Goal: Task Accomplishment & Management: Manage account settings

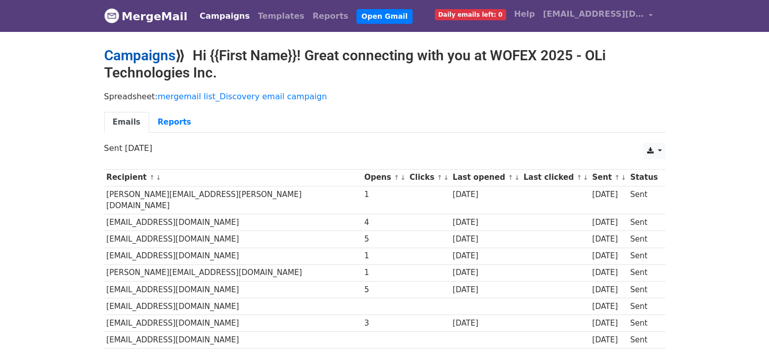
click at [162, 55] on link "Campaigns" at bounding box center [139, 55] width 71 height 17
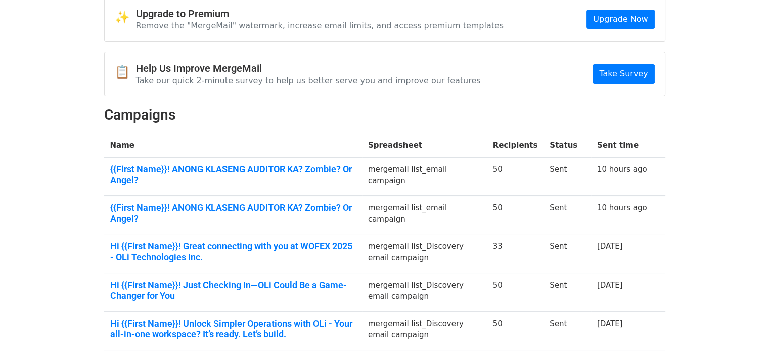
scroll to position [51, 0]
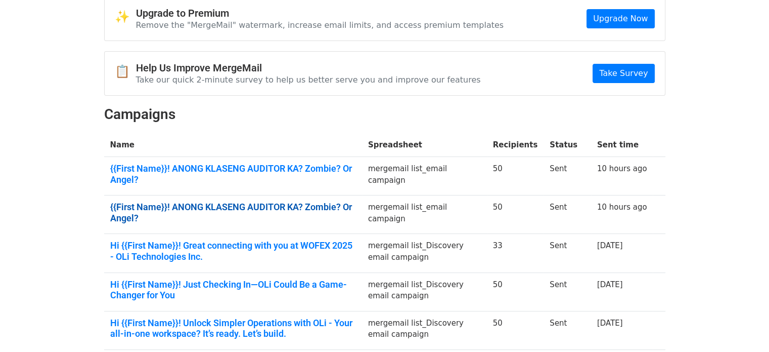
click at [272, 202] on link "{{First Name}}! ANONG KLASENG AUDITOR KA? Zombie? Or Angel?" at bounding box center [233, 212] width 246 height 22
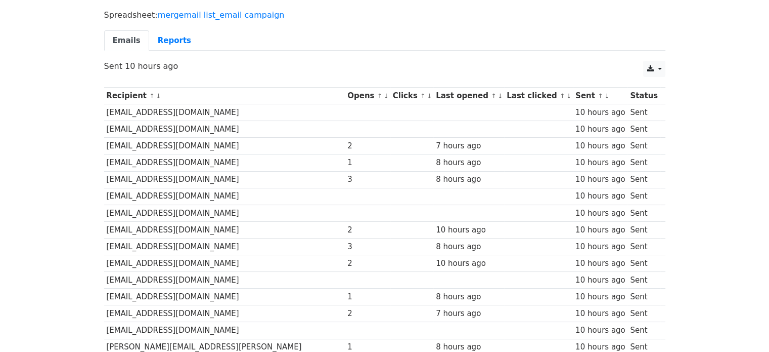
scroll to position [80, 0]
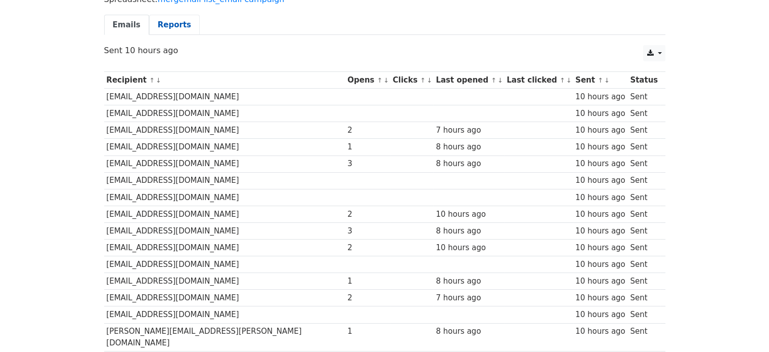
click at [169, 25] on link "Reports" at bounding box center [174, 25] width 51 height 21
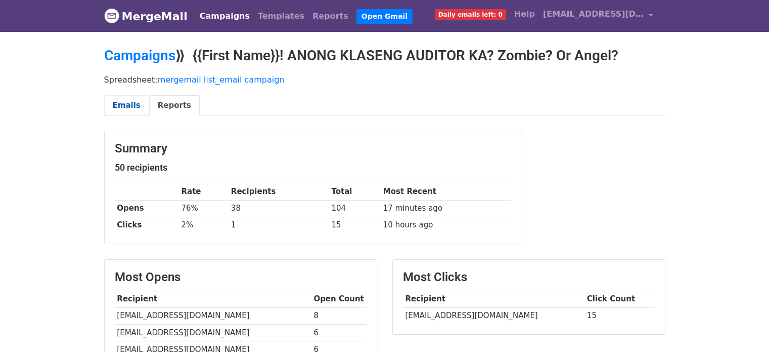
click at [123, 106] on link "Emails" at bounding box center [126, 105] width 45 height 21
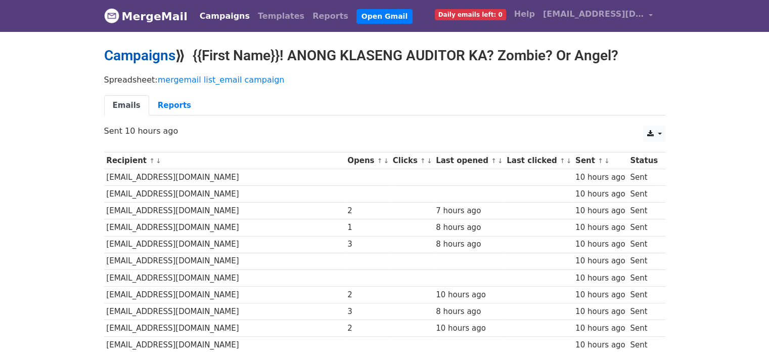
click at [149, 58] on link "Campaigns" at bounding box center [139, 55] width 71 height 17
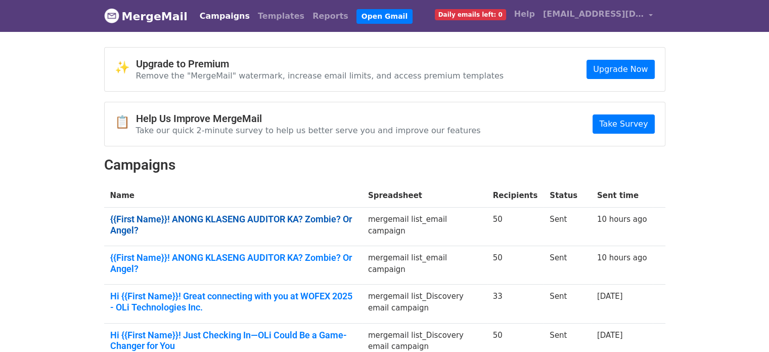
click at [287, 216] on link "{{First Name}}! ANONG KLASENG AUDITOR KA? Zombie? Or Angel?" at bounding box center [233, 224] width 246 height 22
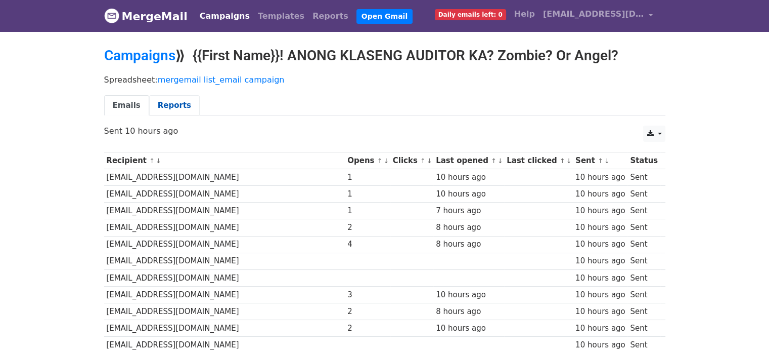
click at [160, 107] on link "Reports" at bounding box center [174, 105] width 51 height 21
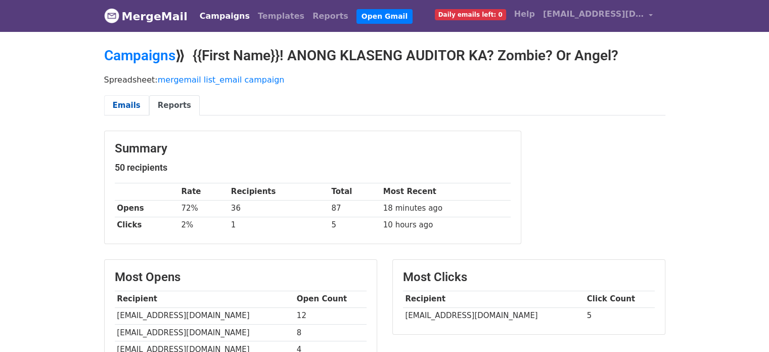
click at [131, 105] on link "Emails" at bounding box center [126, 105] width 45 height 21
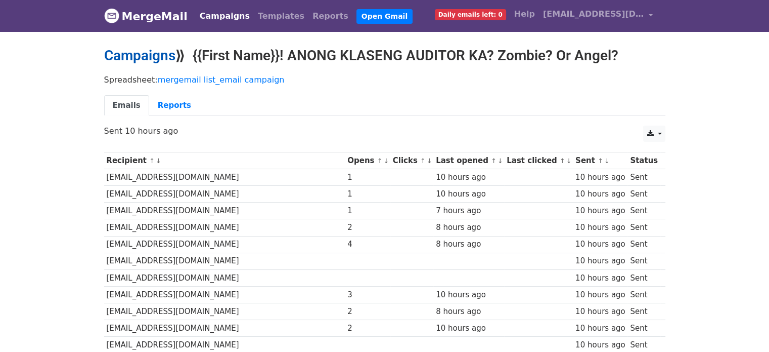
click at [150, 53] on link "Campaigns" at bounding box center [139, 55] width 71 height 17
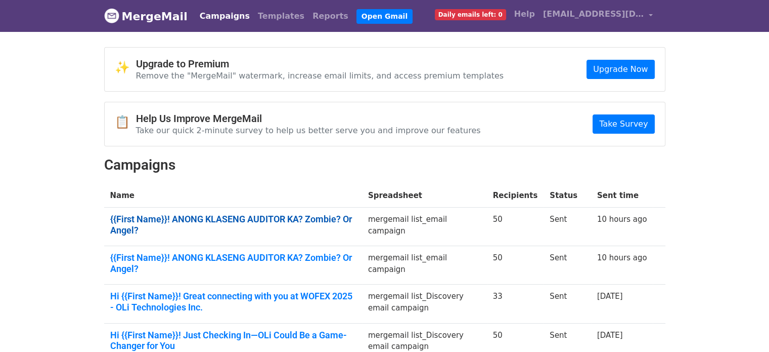
click at [283, 218] on link "{{First Name}}! ANONG KLASENG AUDITOR KA? Zombie? Or Angel?" at bounding box center [233, 224] width 246 height 22
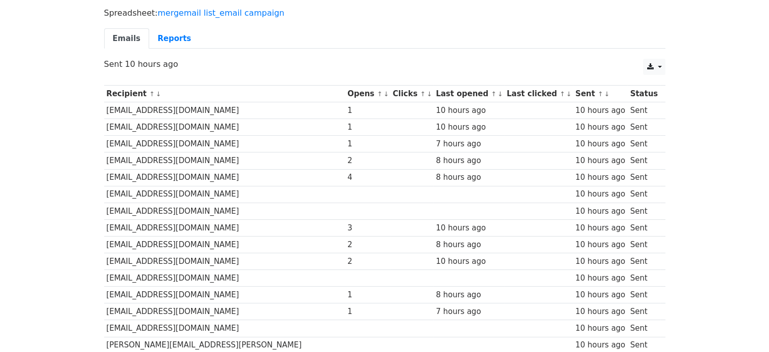
scroll to position [51, 0]
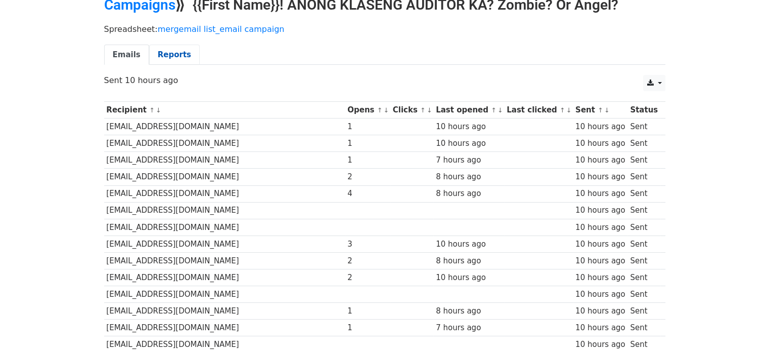
click at [160, 56] on link "Reports" at bounding box center [174, 55] width 51 height 21
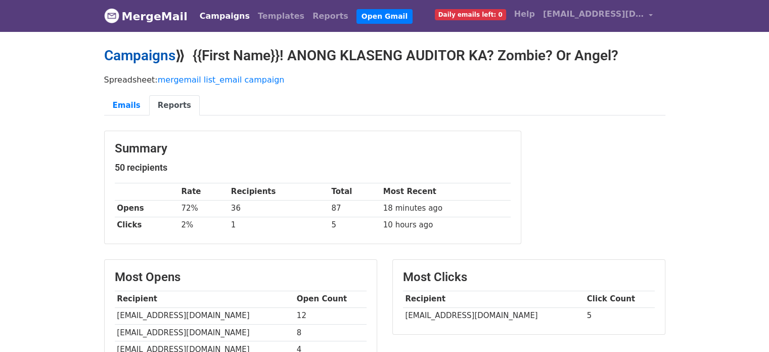
click at [144, 58] on link "Campaigns" at bounding box center [139, 55] width 71 height 17
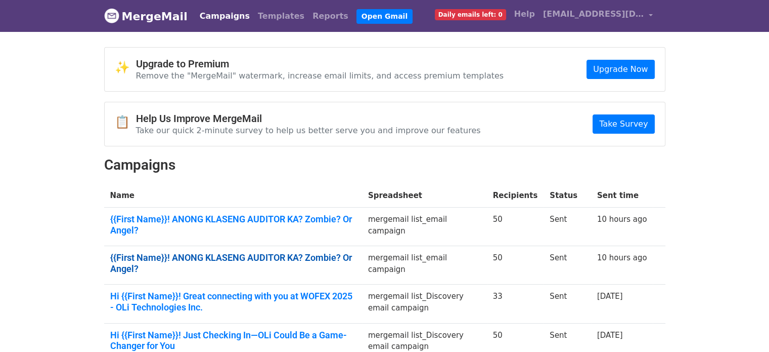
click at [281, 254] on link "{{First Name}}! ANONG KLASENG AUDITOR KA? Zombie? Or Angel?" at bounding box center [233, 263] width 246 height 22
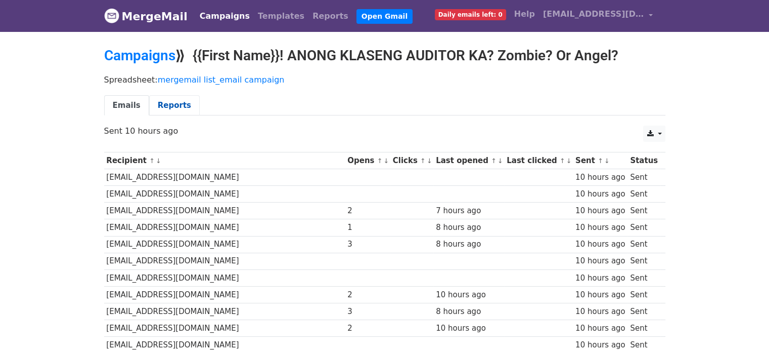
click at [174, 105] on link "Reports" at bounding box center [174, 105] width 51 height 21
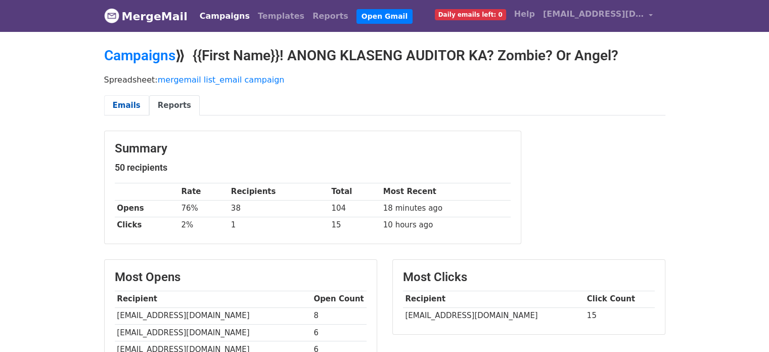
click at [123, 105] on link "Emails" at bounding box center [126, 105] width 45 height 21
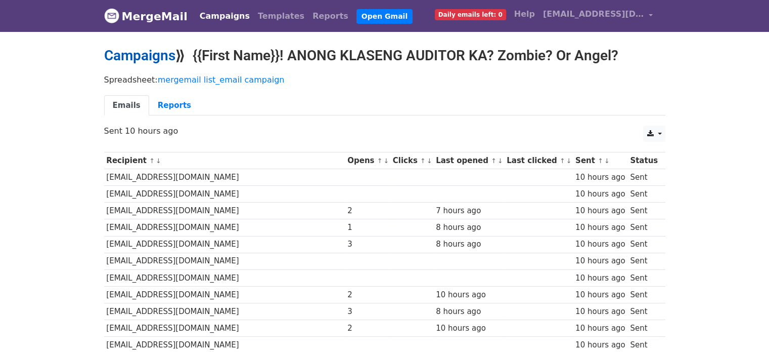
click at [151, 54] on link "Campaigns" at bounding box center [139, 55] width 71 height 17
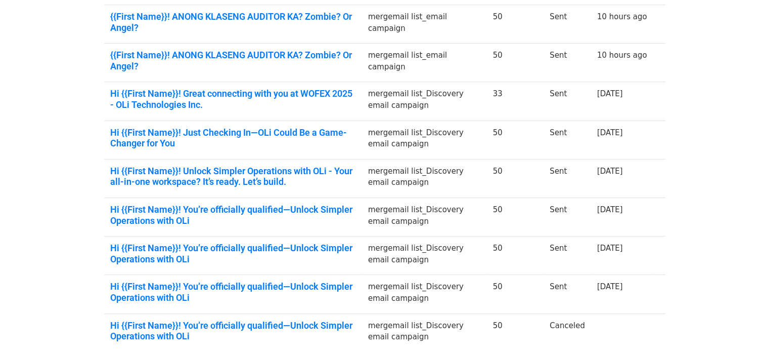
scroll to position [304, 0]
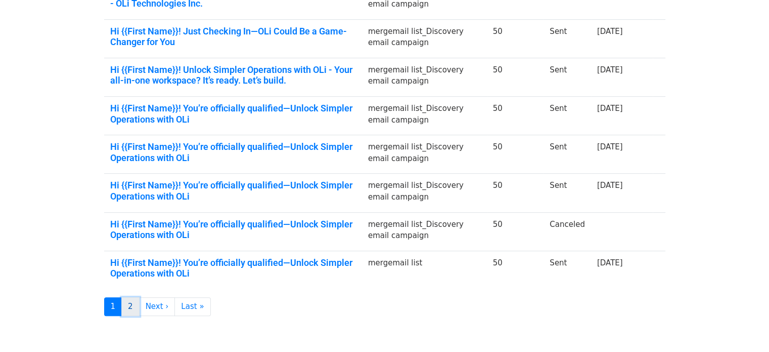
click at [131, 297] on link "2" at bounding box center [130, 306] width 18 height 19
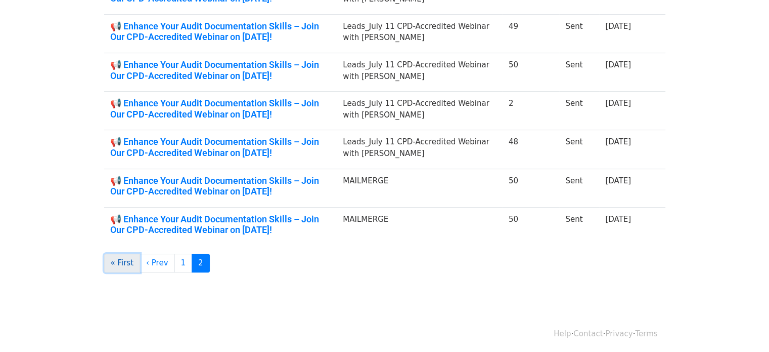
click at [126, 261] on link "« First" at bounding box center [122, 262] width 36 height 19
